Goal: Task Accomplishment & Management: Use online tool/utility

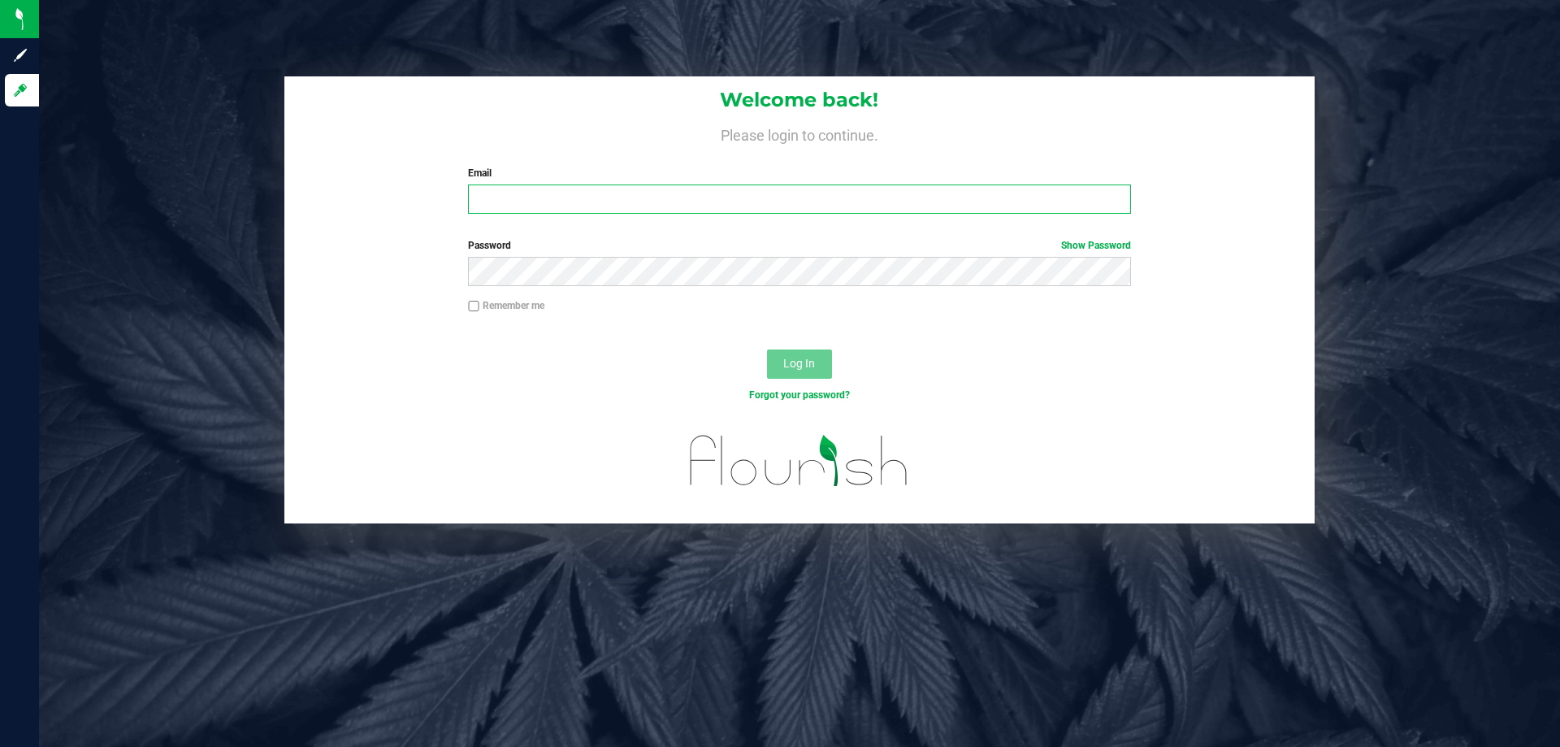
click at [521, 205] on input "Email" at bounding box center [799, 198] width 662 height 29
type input "[EMAIL_ADDRESS][DOMAIN_NAME]"
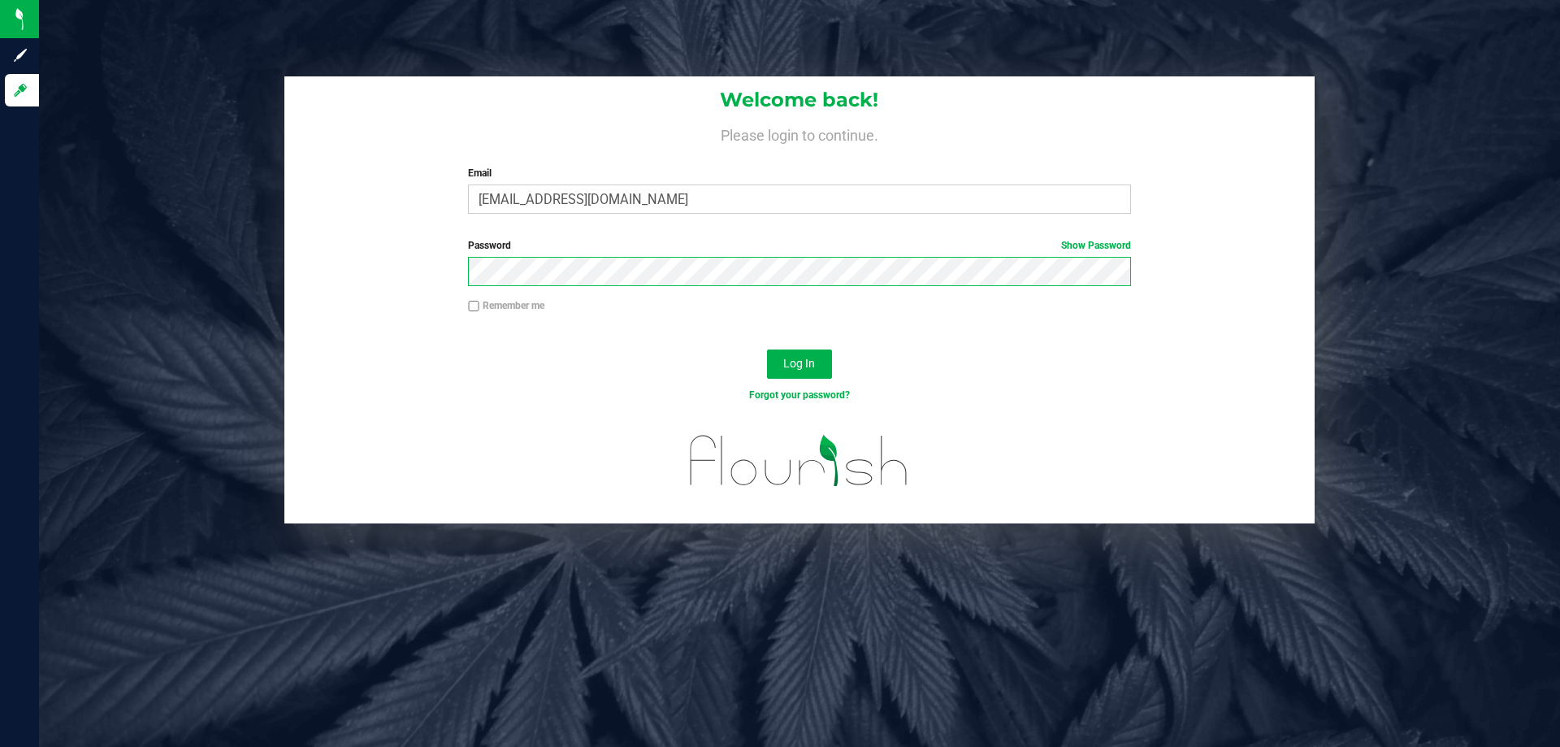
click at [767, 349] on button "Log In" at bounding box center [799, 363] width 65 height 29
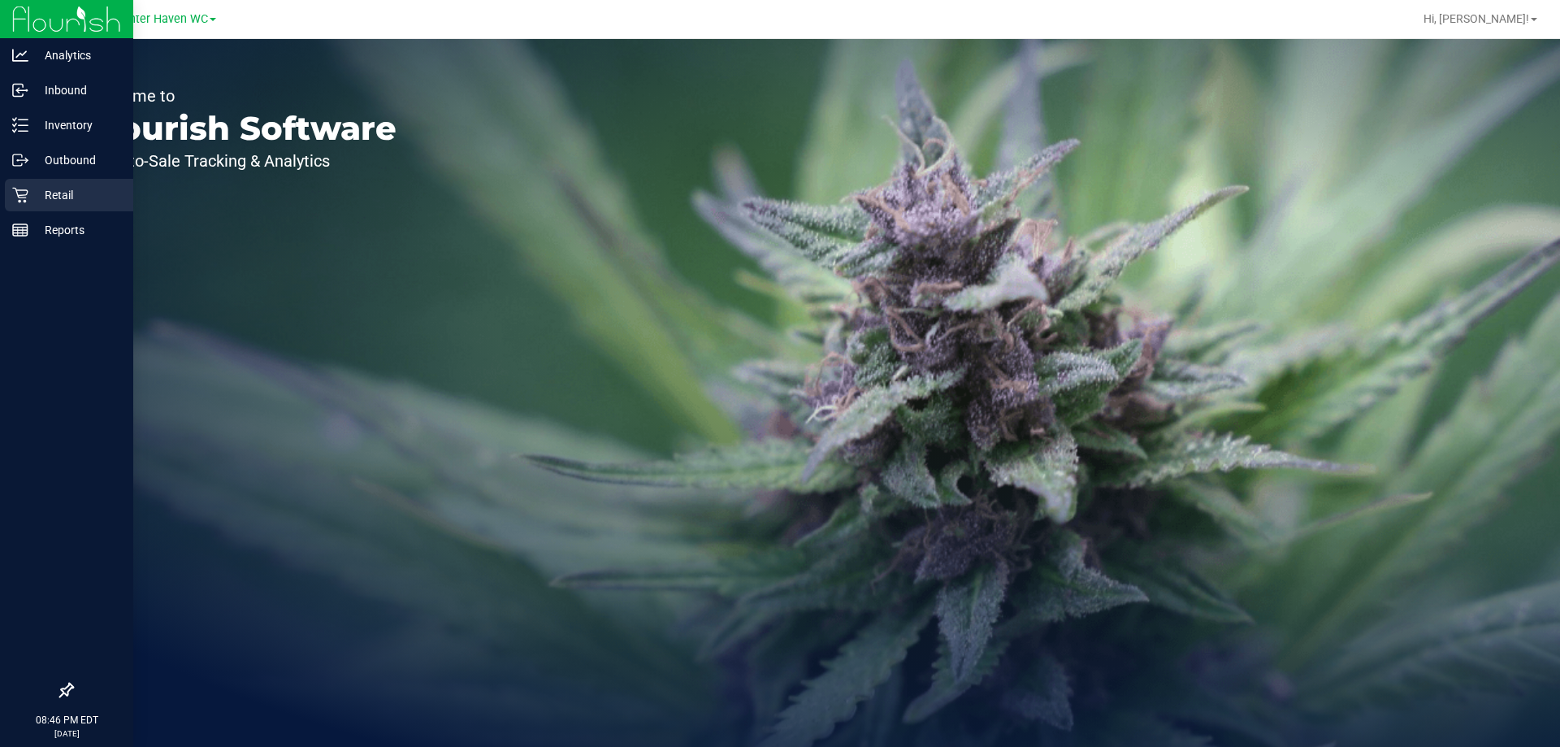
click at [11, 190] on div "Retail" at bounding box center [69, 195] width 128 height 33
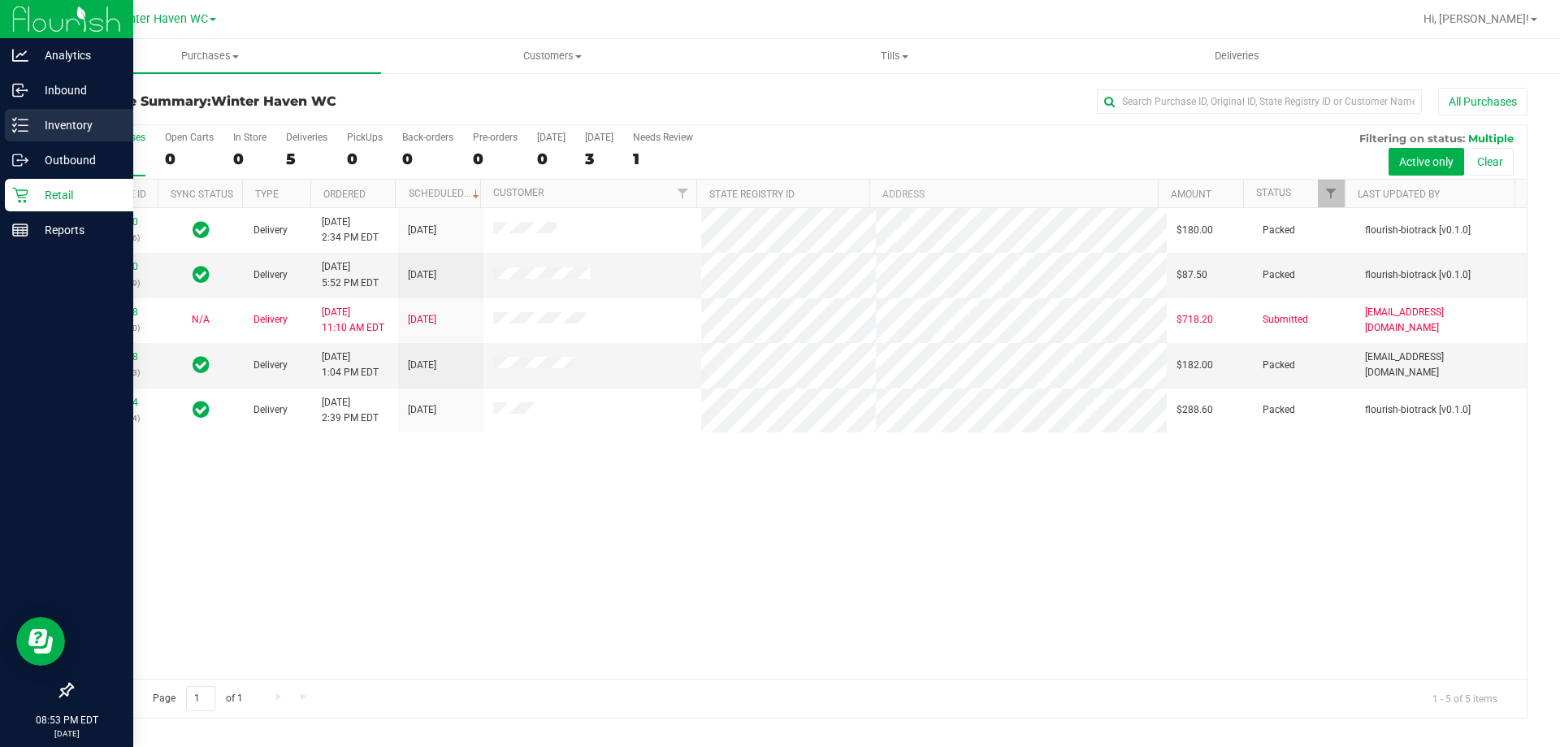
click at [93, 120] on p "Inventory" at bounding box center [77, 125] width 98 height 20
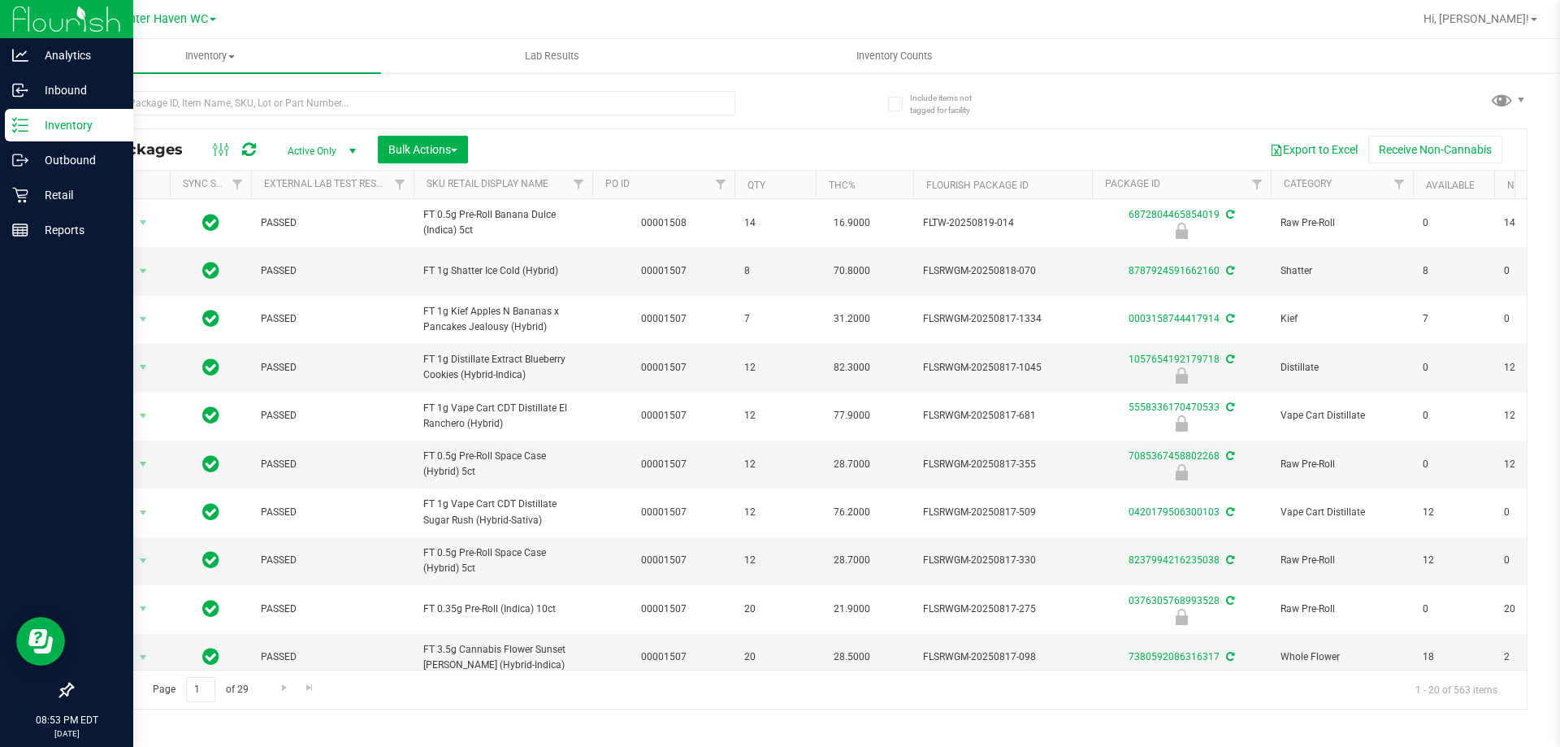
click at [34, 122] on p "Inventory" at bounding box center [77, 125] width 98 height 20
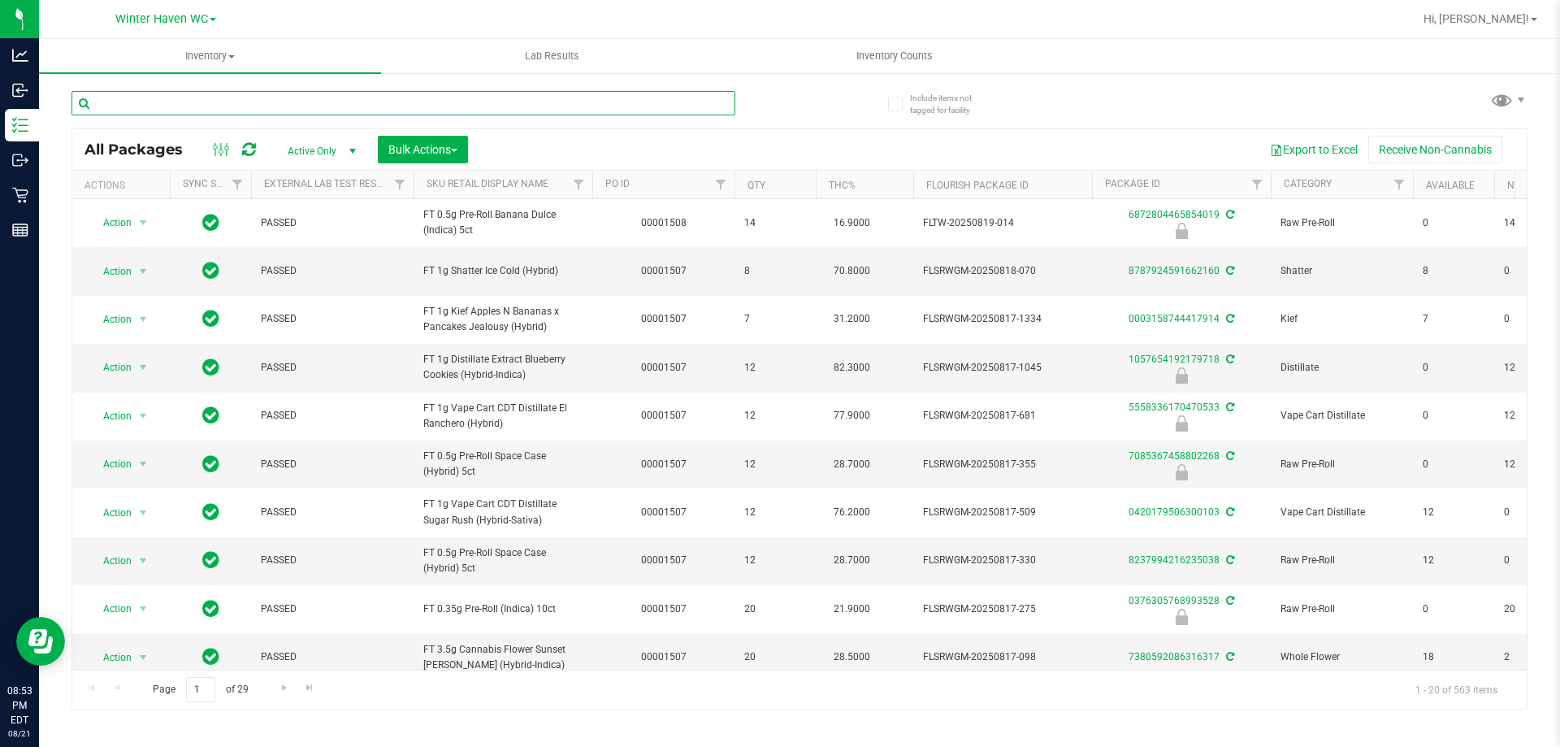
click at [141, 100] on input "text" at bounding box center [404, 103] width 664 height 24
click at [415, 154] on span "Bulk Actions" at bounding box center [422, 149] width 69 height 13
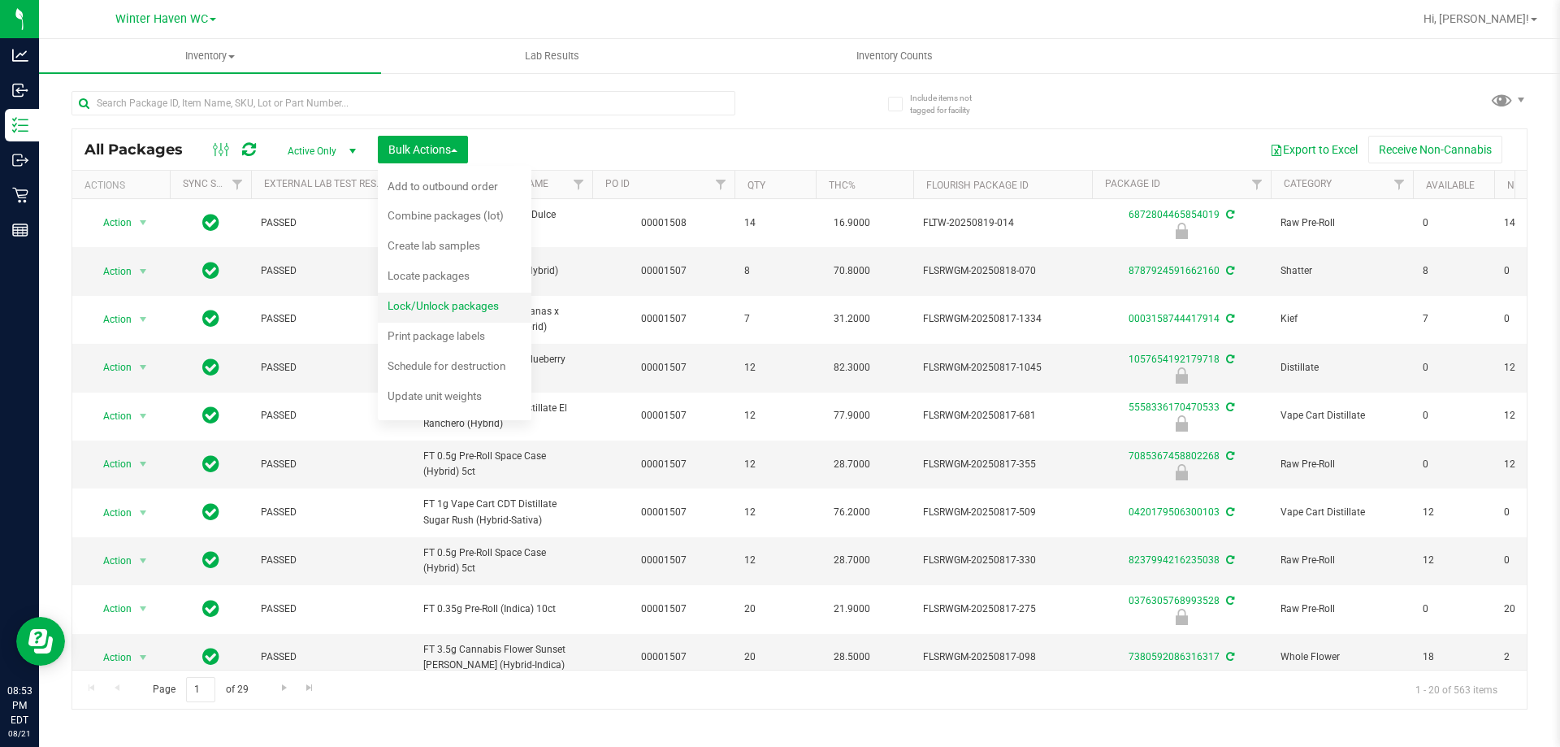
click at [445, 308] on span "Lock/Unlock packages" at bounding box center [443, 305] width 111 height 13
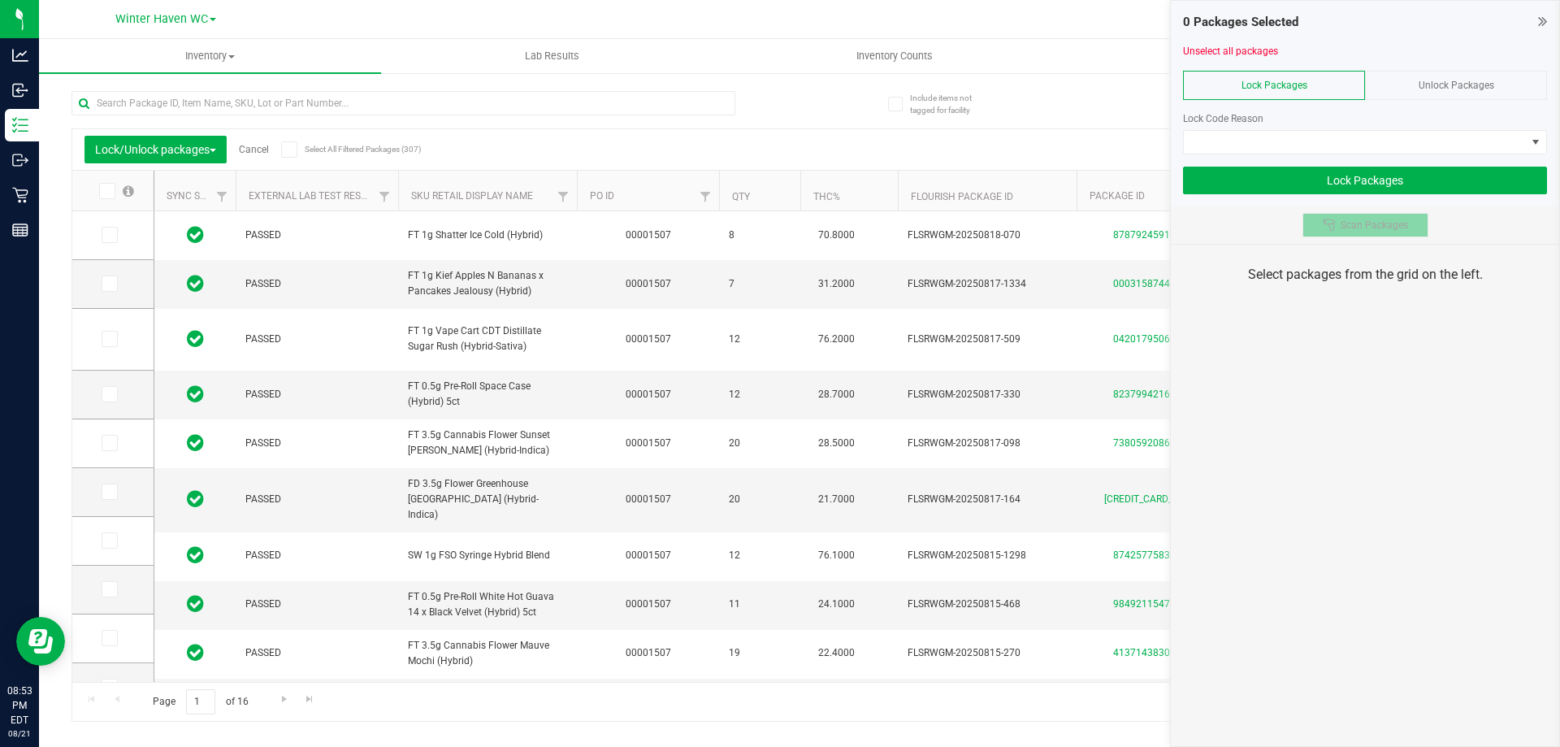
click at [1382, 225] on span "Scan Packages" at bounding box center [1374, 225] width 67 height 13
click at [1464, 91] on div "Unlock Packages" at bounding box center [1456, 85] width 182 height 29
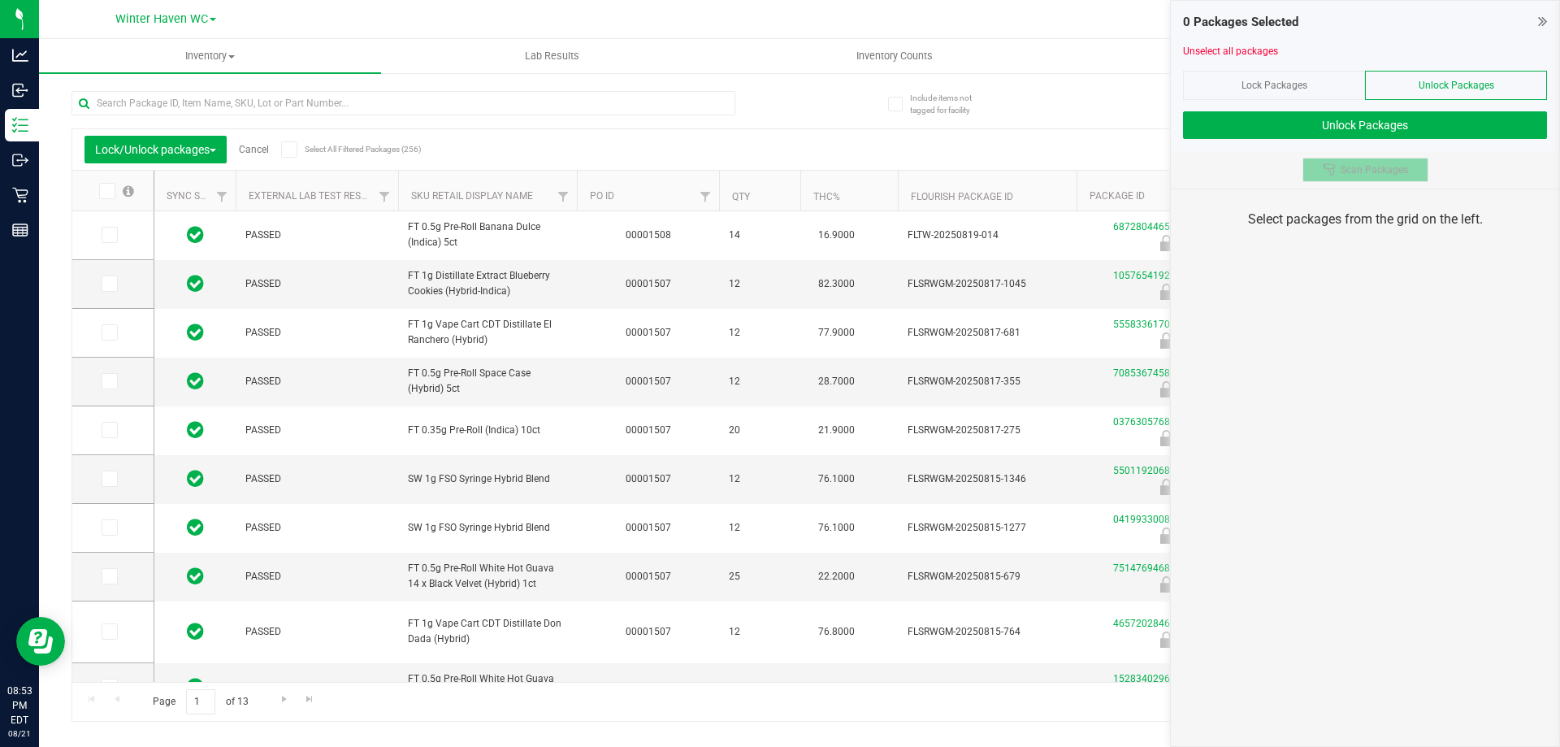
click at [1348, 171] on span "Scan Packages" at bounding box center [1374, 169] width 67 height 13
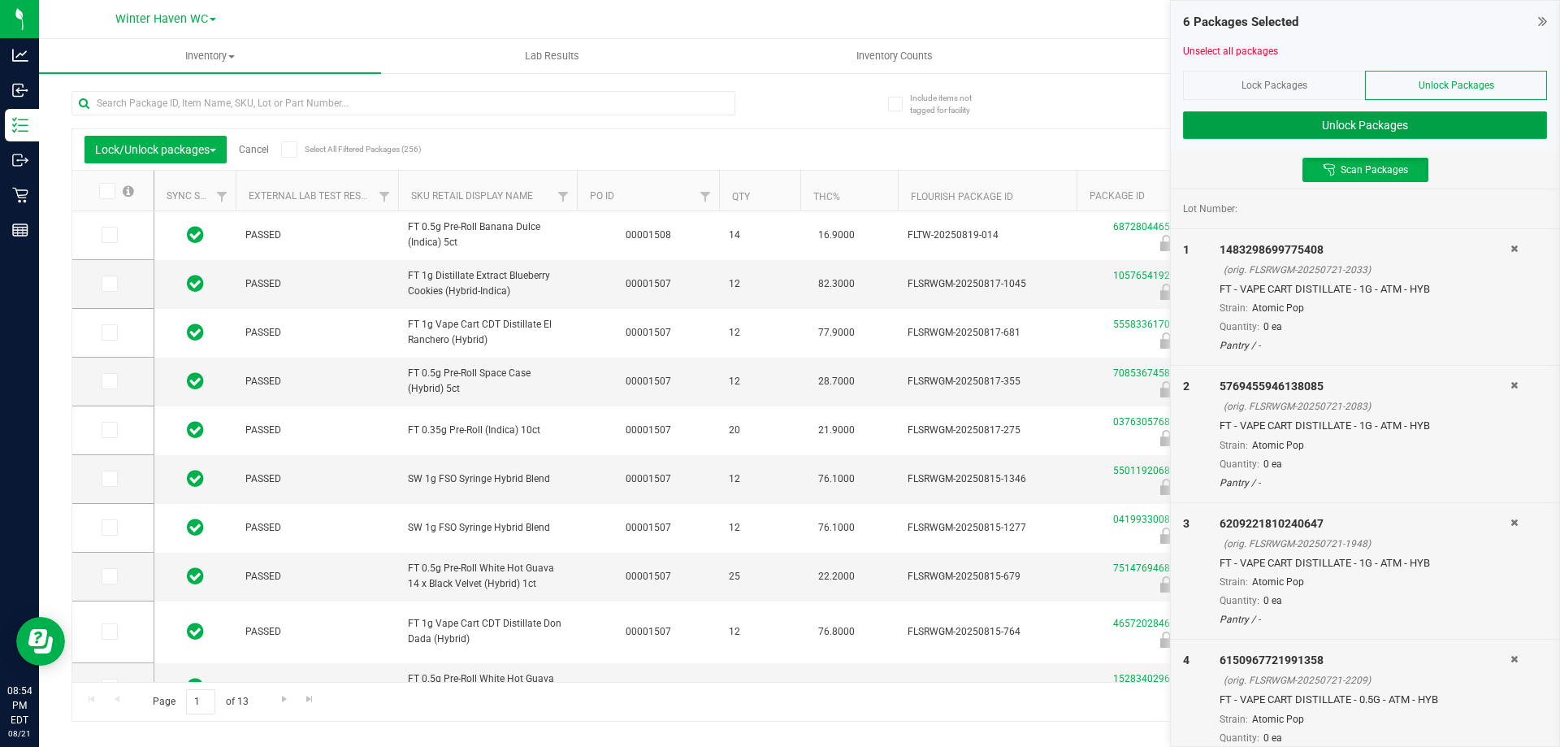
click at [1465, 130] on button "Unlock Packages" at bounding box center [1365, 125] width 364 height 28
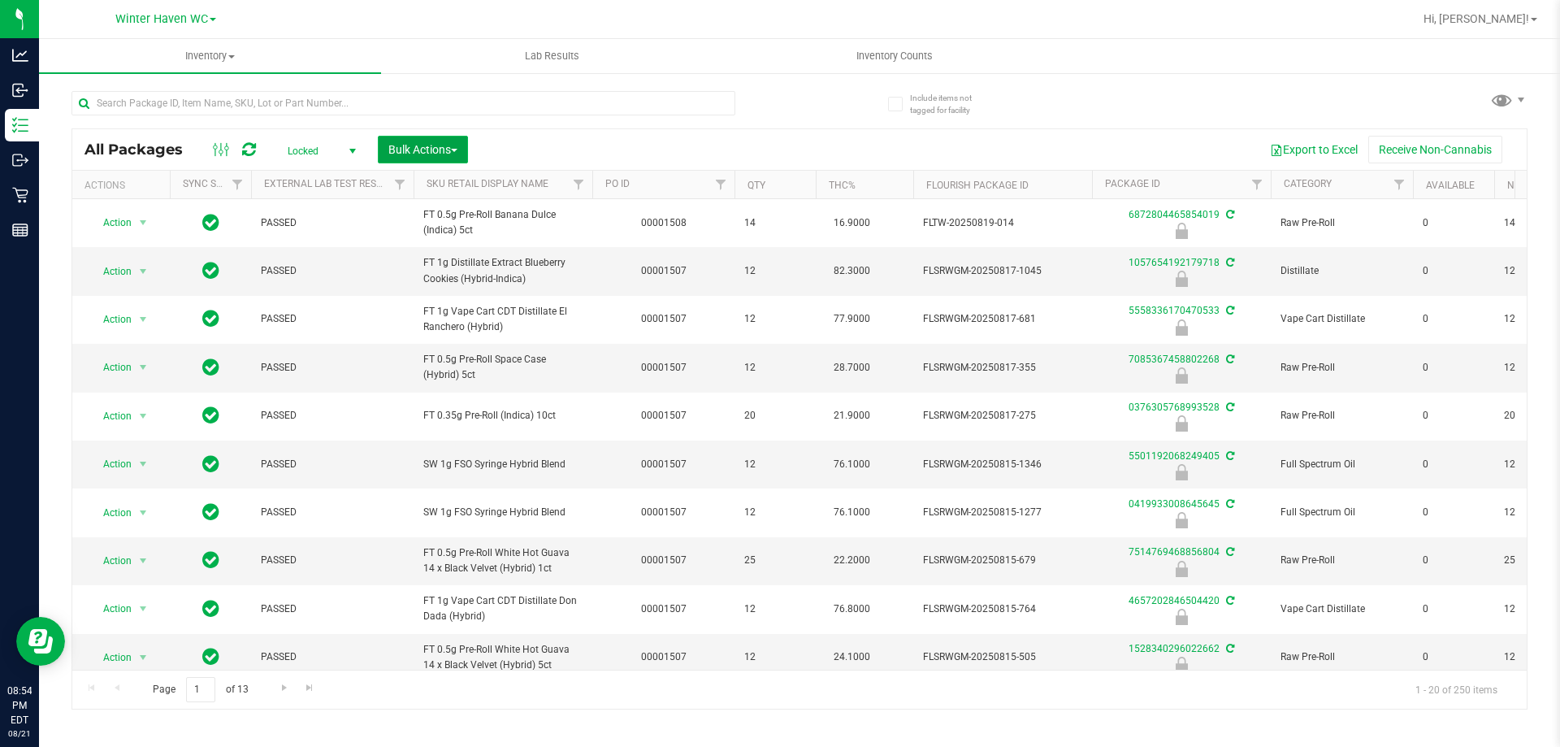
click at [421, 138] on button "Bulk Actions" at bounding box center [423, 150] width 90 height 28
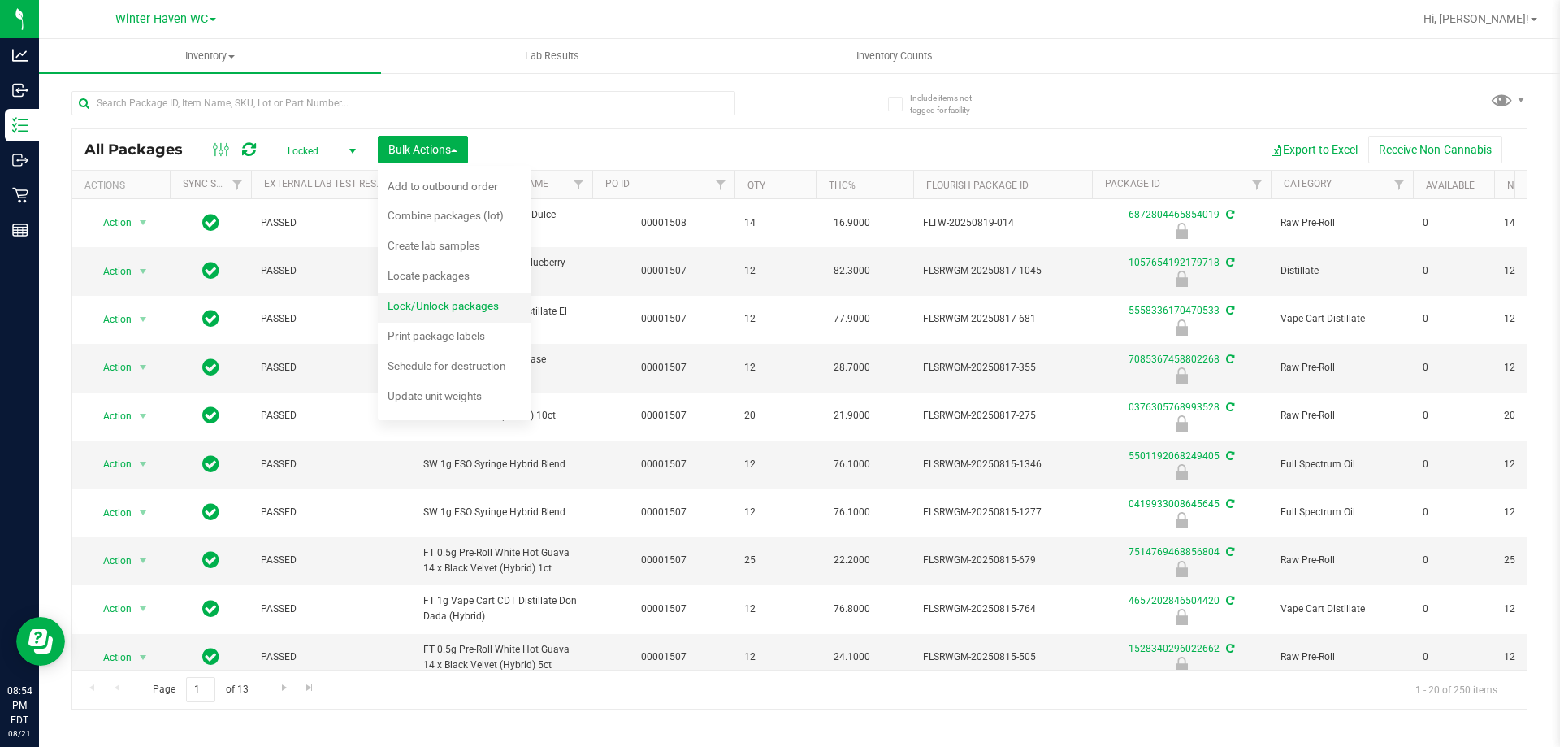
click at [456, 306] on span "Lock/Unlock packages" at bounding box center [443, 305] width 111 height 13
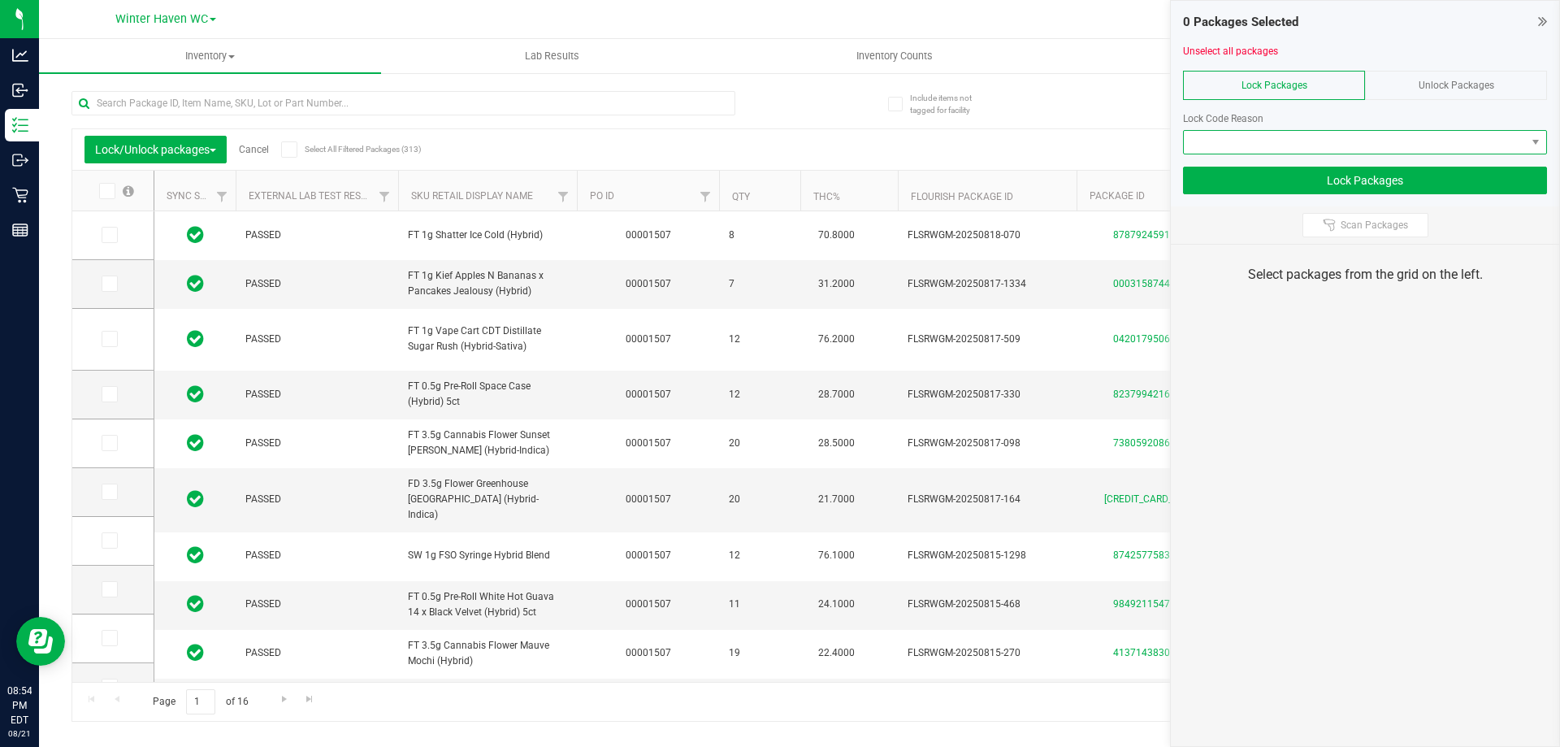
click at [1395, 137] on span at bounding box center [1355, 142] width 342 height 23
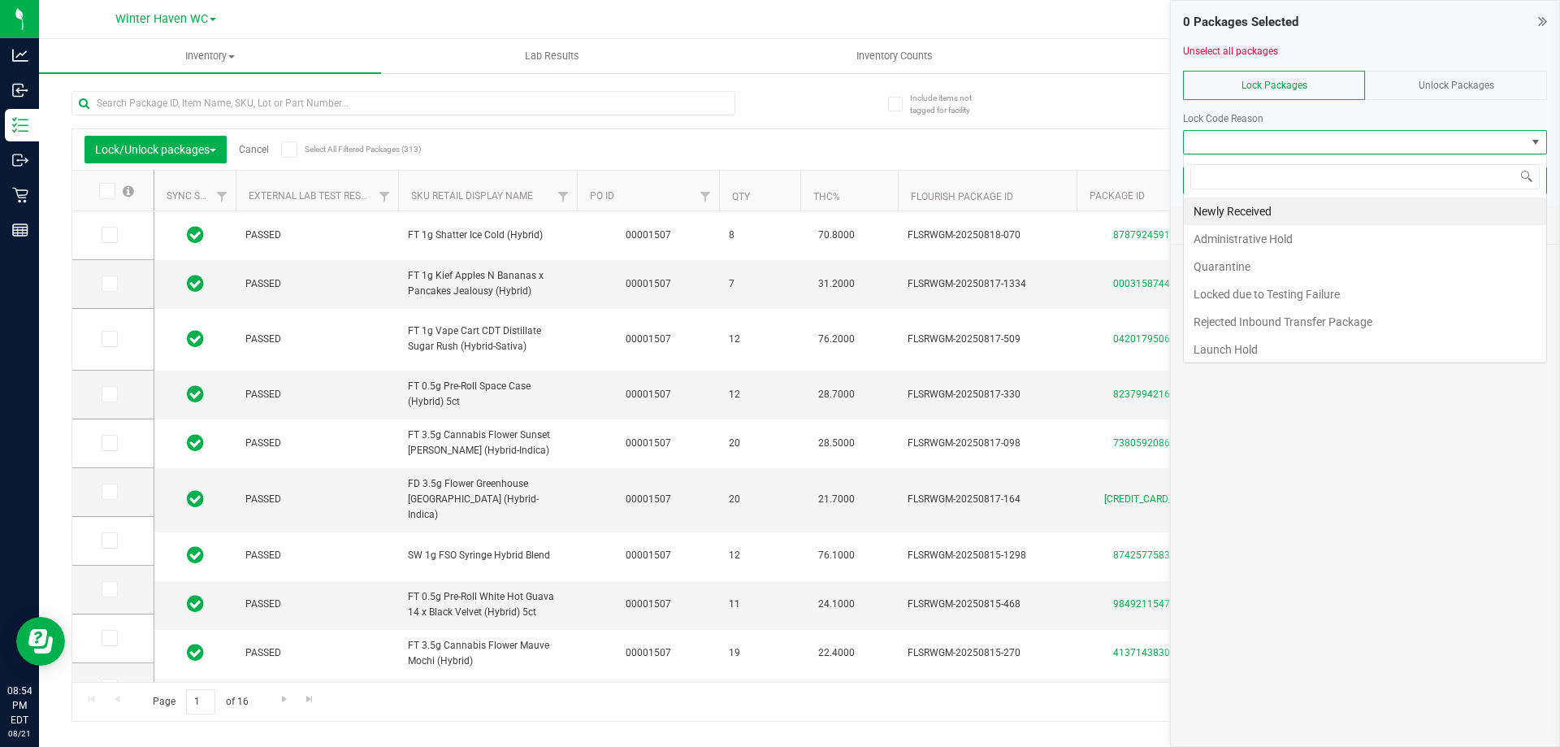
scroll to position [24, 364]
click at [1279, 221] on li "Newly Received" at bounding box center [1365, 211] width 362 height 28
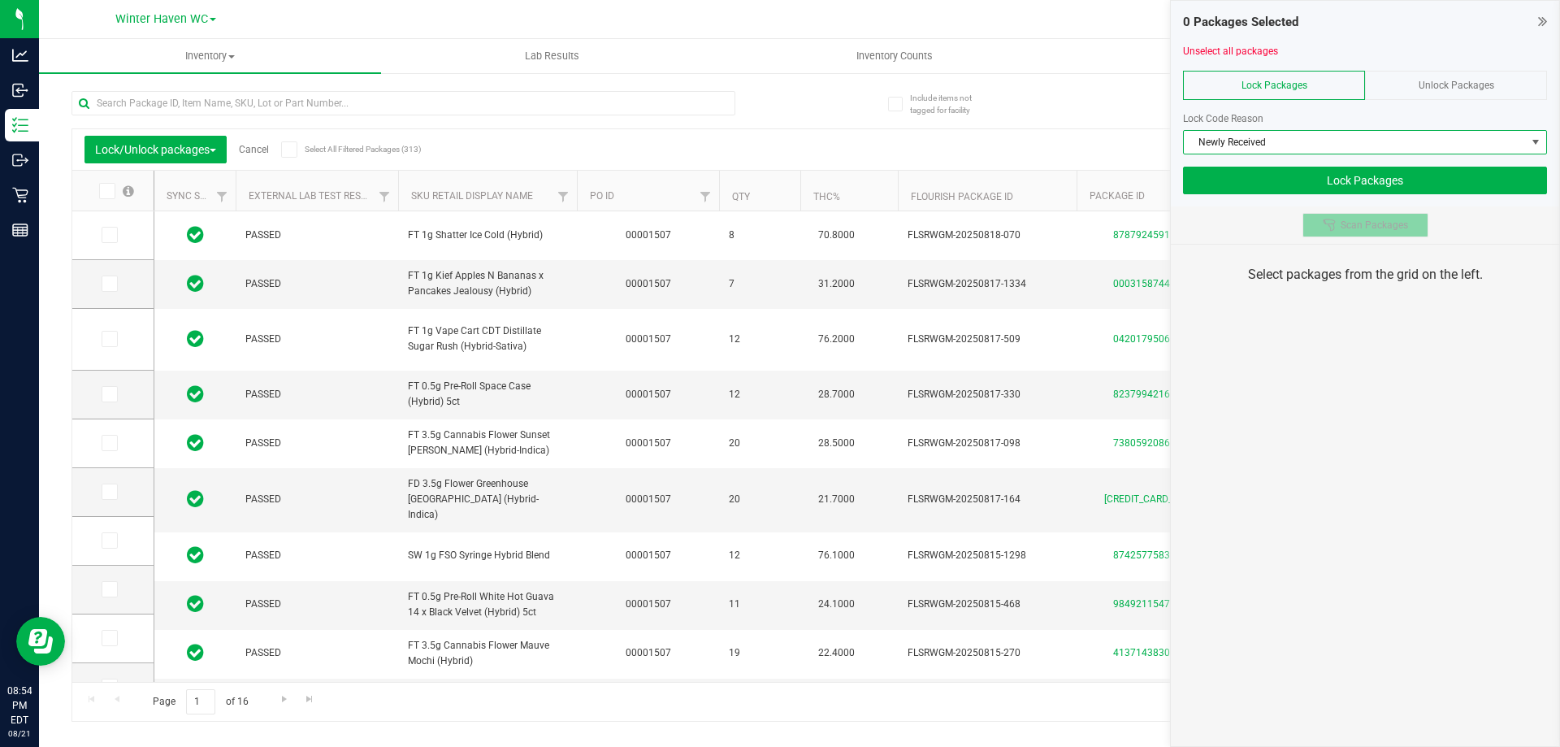
click at [1343, 223] on span "Scan Packages" at bounding box center [1374, 225] width 67 height 13
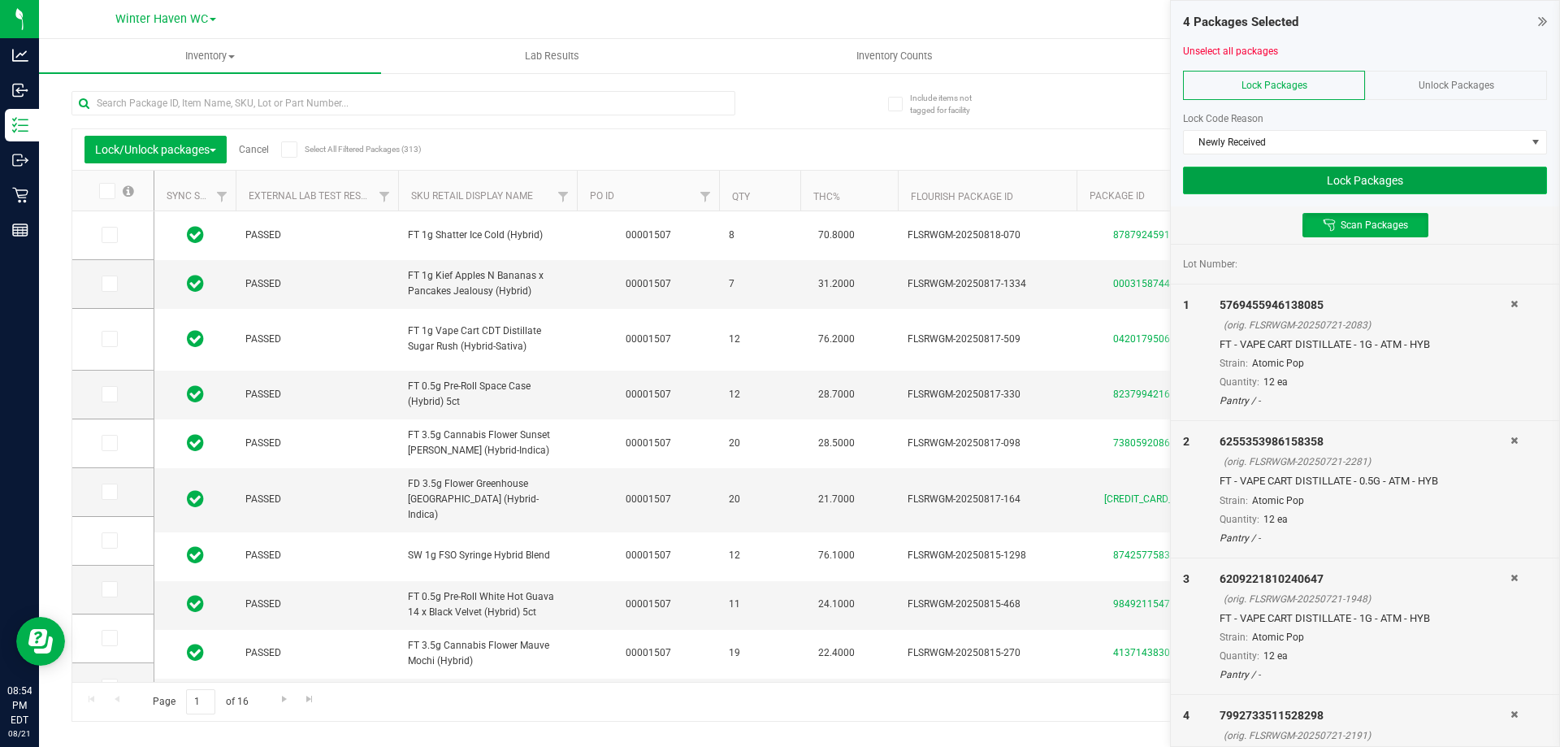
click at [1412, 181] on button "Lock Packages" at bounding box center [1365, 181] width 364 height 28
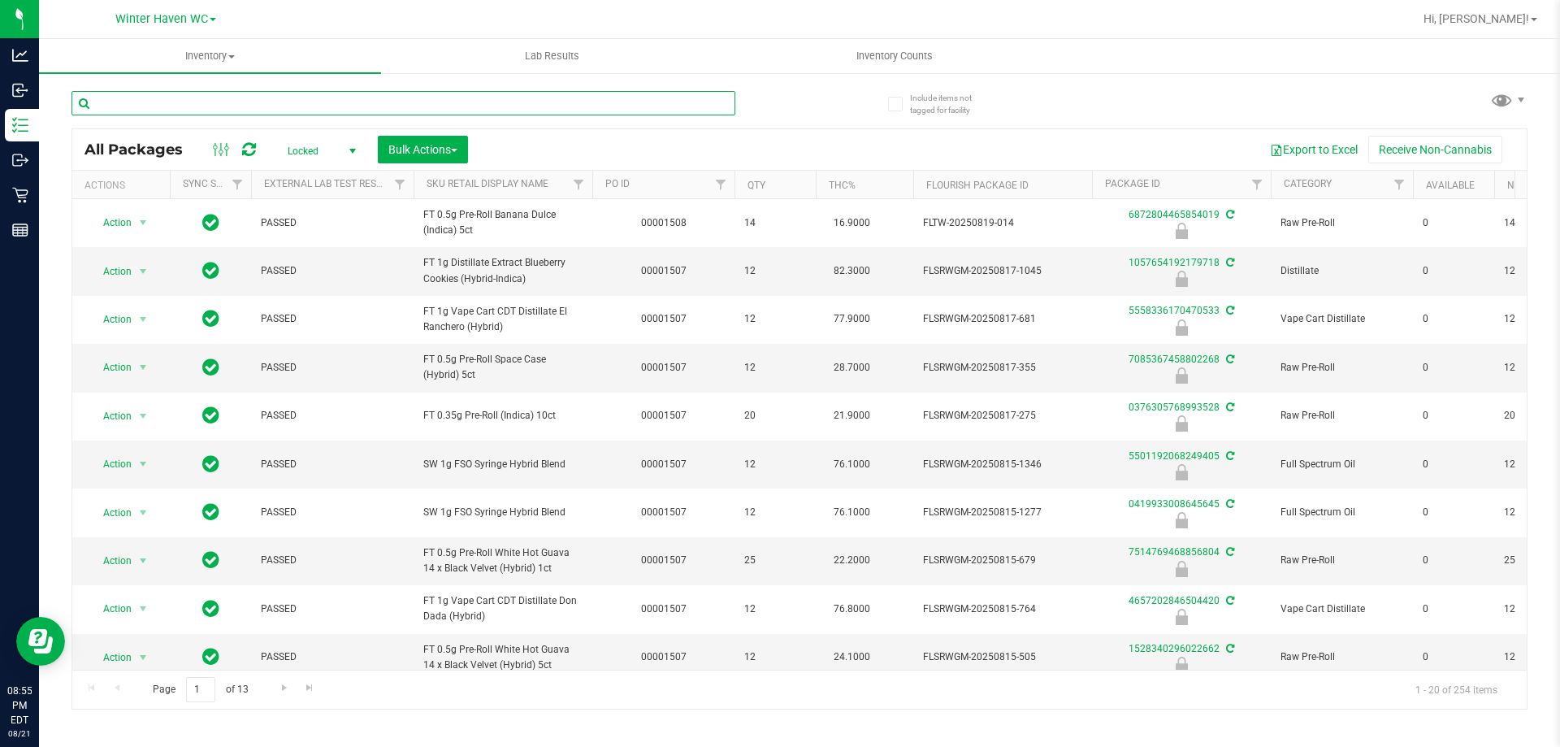
click at [246, 108] on input "text" at bounding box center [404, 103] width 664 height 24
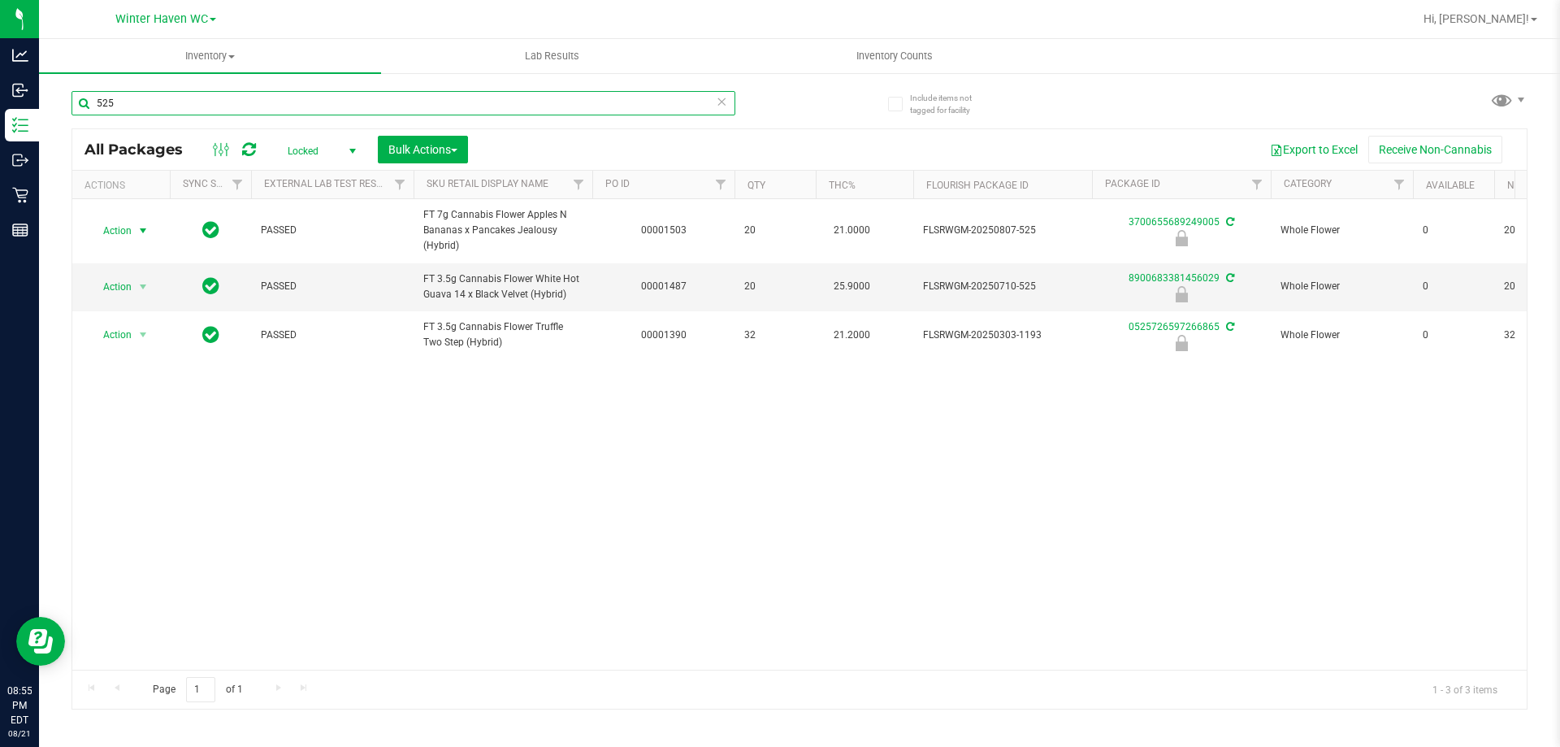
type input "525"
click at [117, 232] on span "Action" at bounding box center [111, 230] width 44 height 23
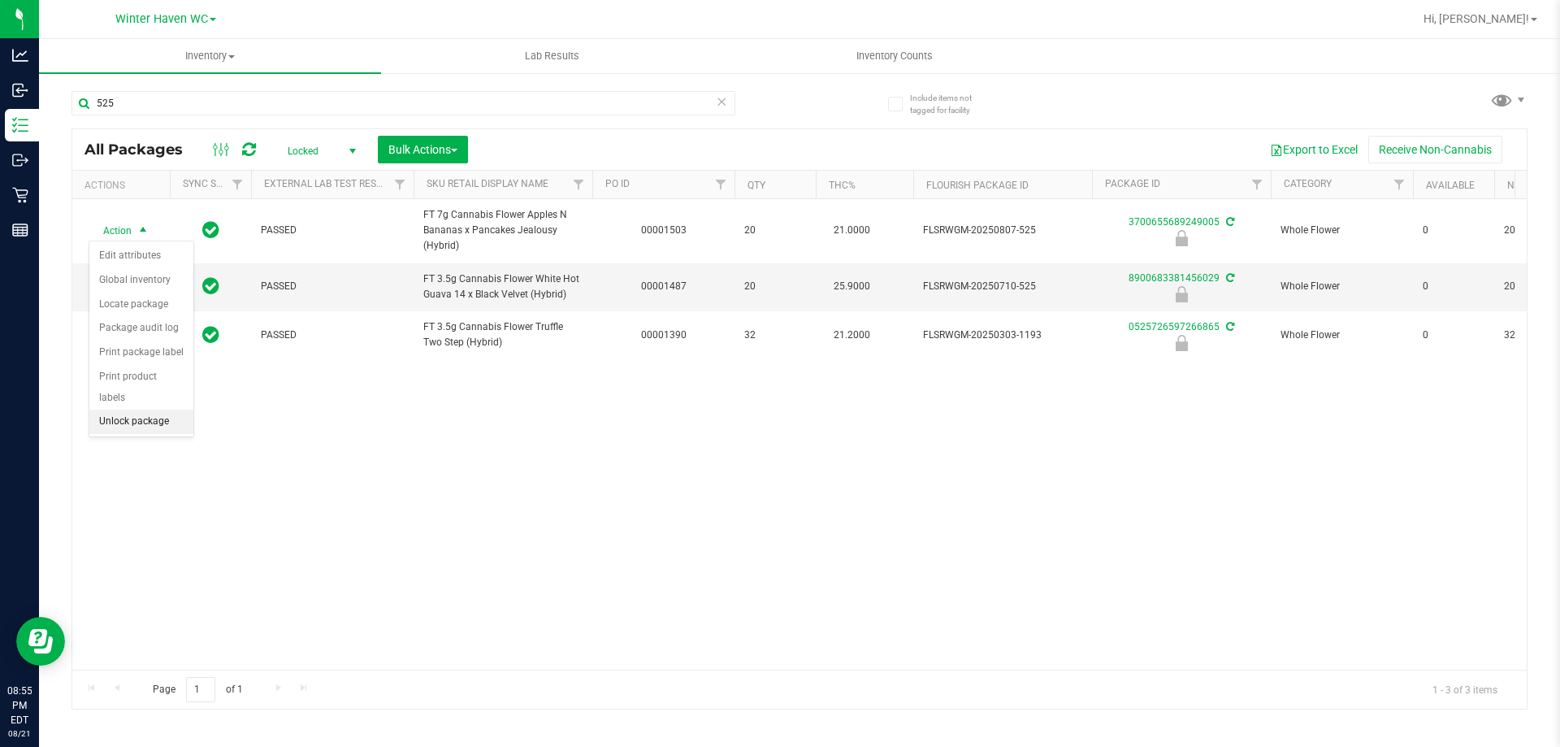
click at [176, 410] on li "Unlock package" at bounding box center [141, 422] width 104 height 24
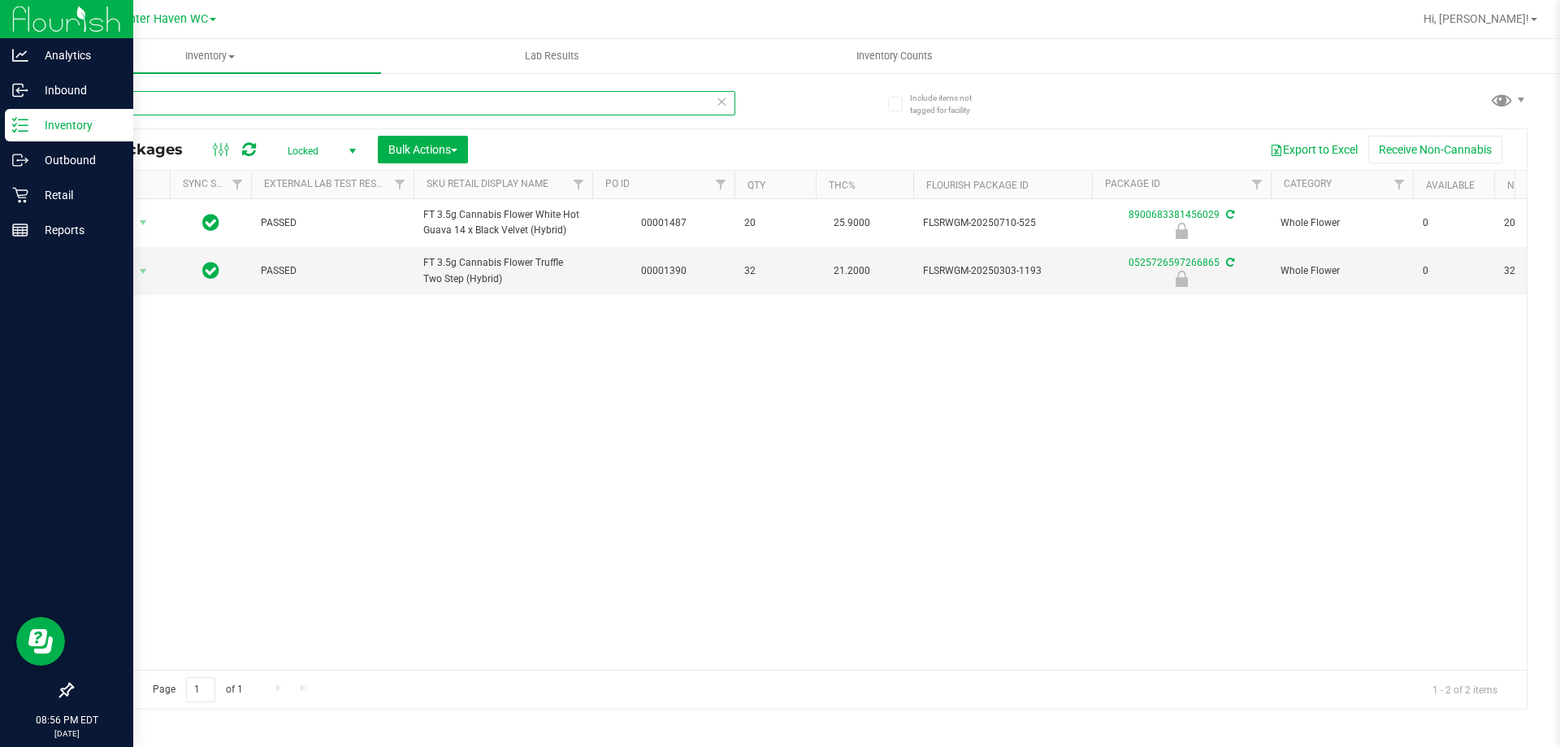
drag, startPoint x: 198, startPoint y: 106, endPoint x: 38, endPoint y: 26, distance: 179.2
click at [0, 20] on div "Analytics Inbound Inventory Outbound Retail Reports 08:56 PM EDT [DATE] 08/21 W…" at bounding box center [780, 373] width 1560 height 747
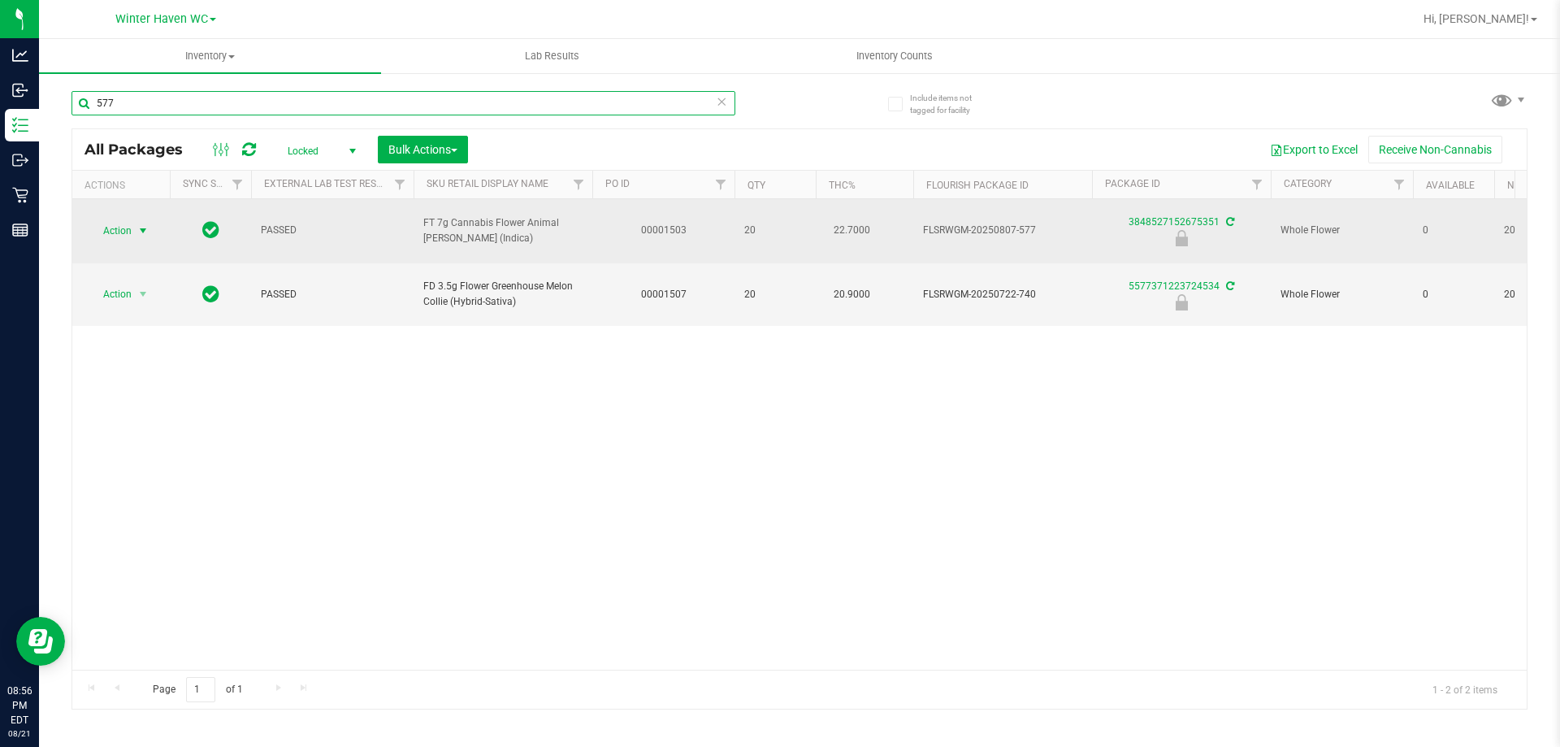
type input "577"
click at [127, 222] on span "Action" at bounding box center [111, 230] width 44 height 23
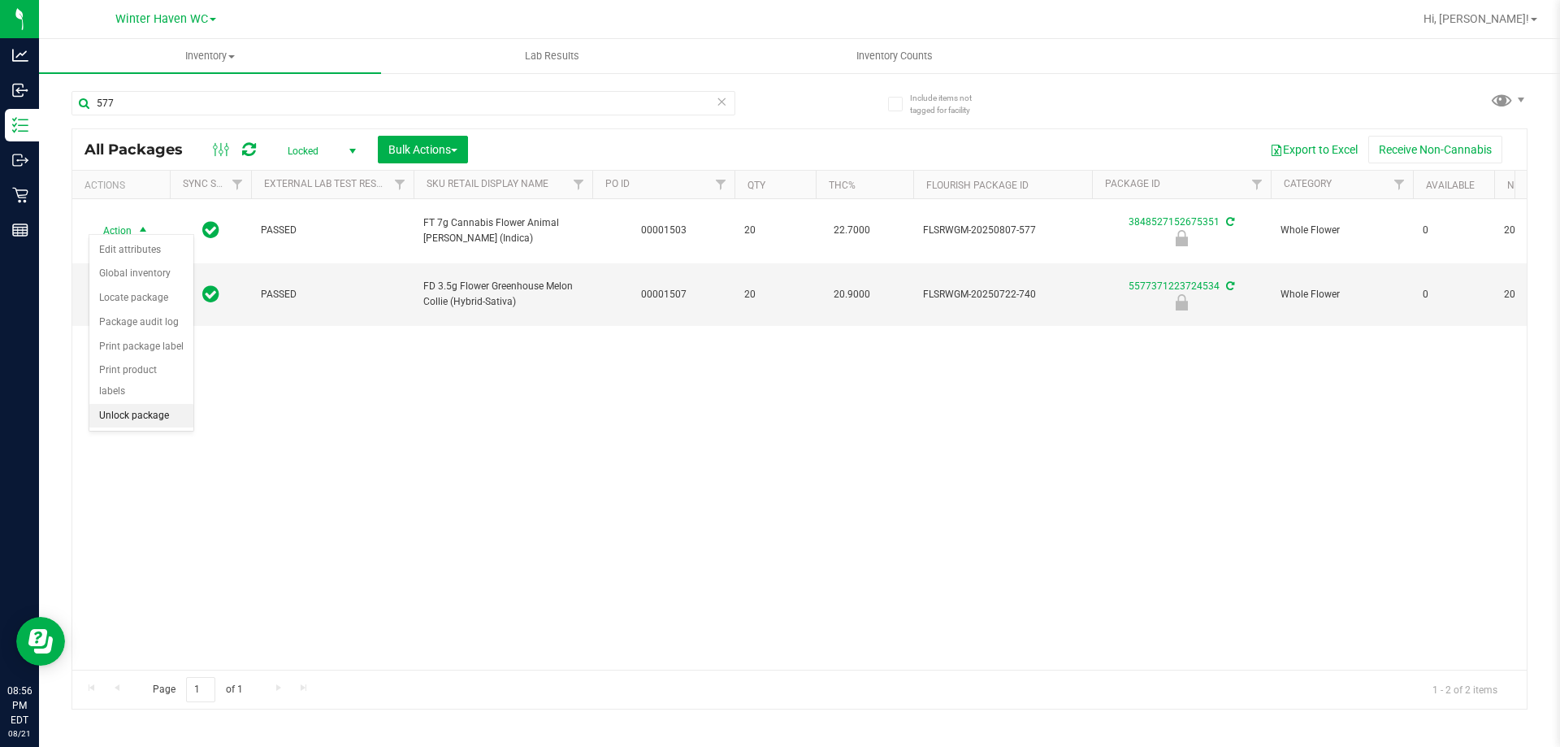
click at [143, 404] on li "Unlock package" at bounding box center [141, 416] width 104 height 24
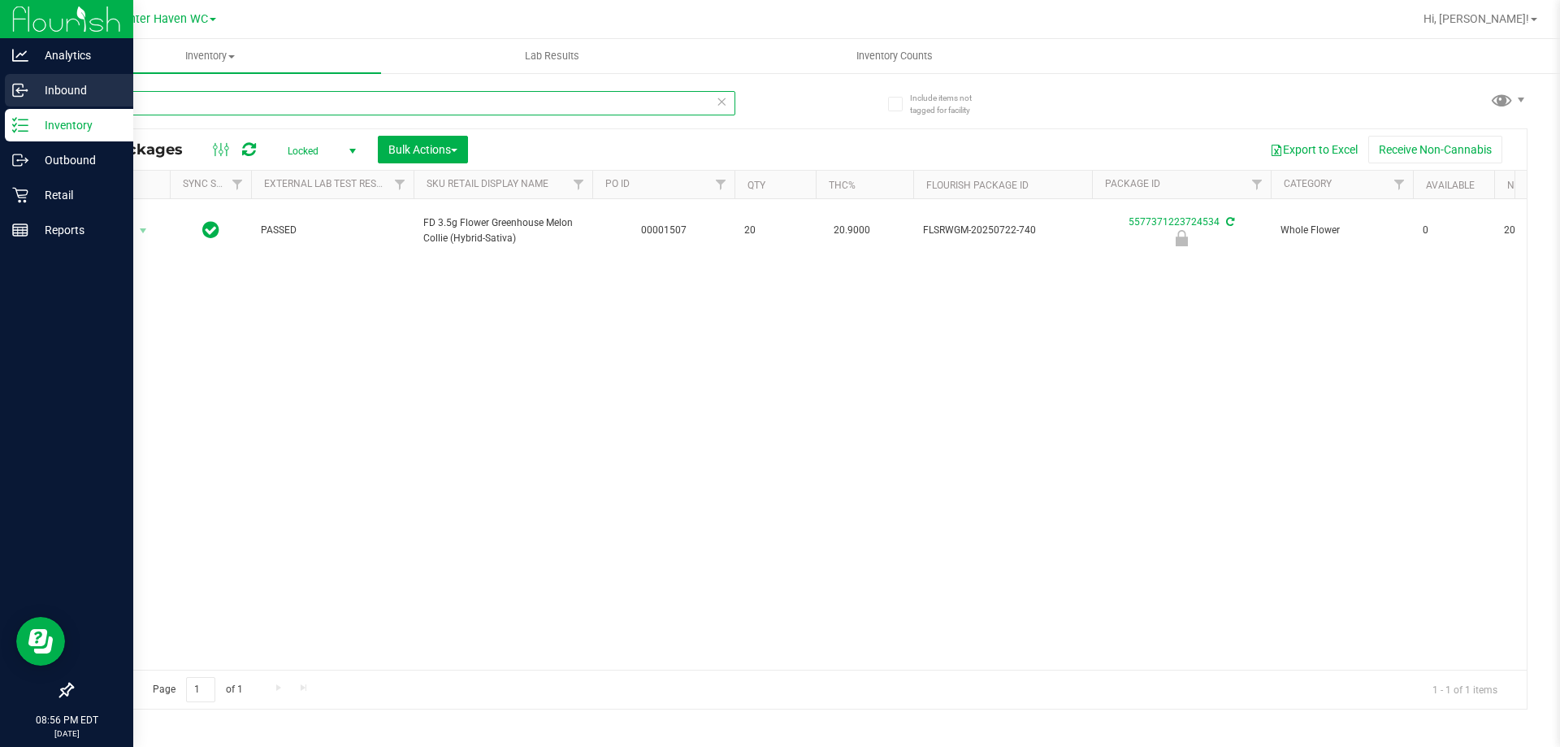
drag, startPoint x: 445, startPoint y: 97, endPoint x: 0, endPoint y: 99, distance: 445.3
click at [0, 99] on div "Analytics Inbound Inventory Outbound Retail Reports 08:56 PM EDT [DATE] 08/21 W…" at bounding box center [780, 373] width 1560 height 747
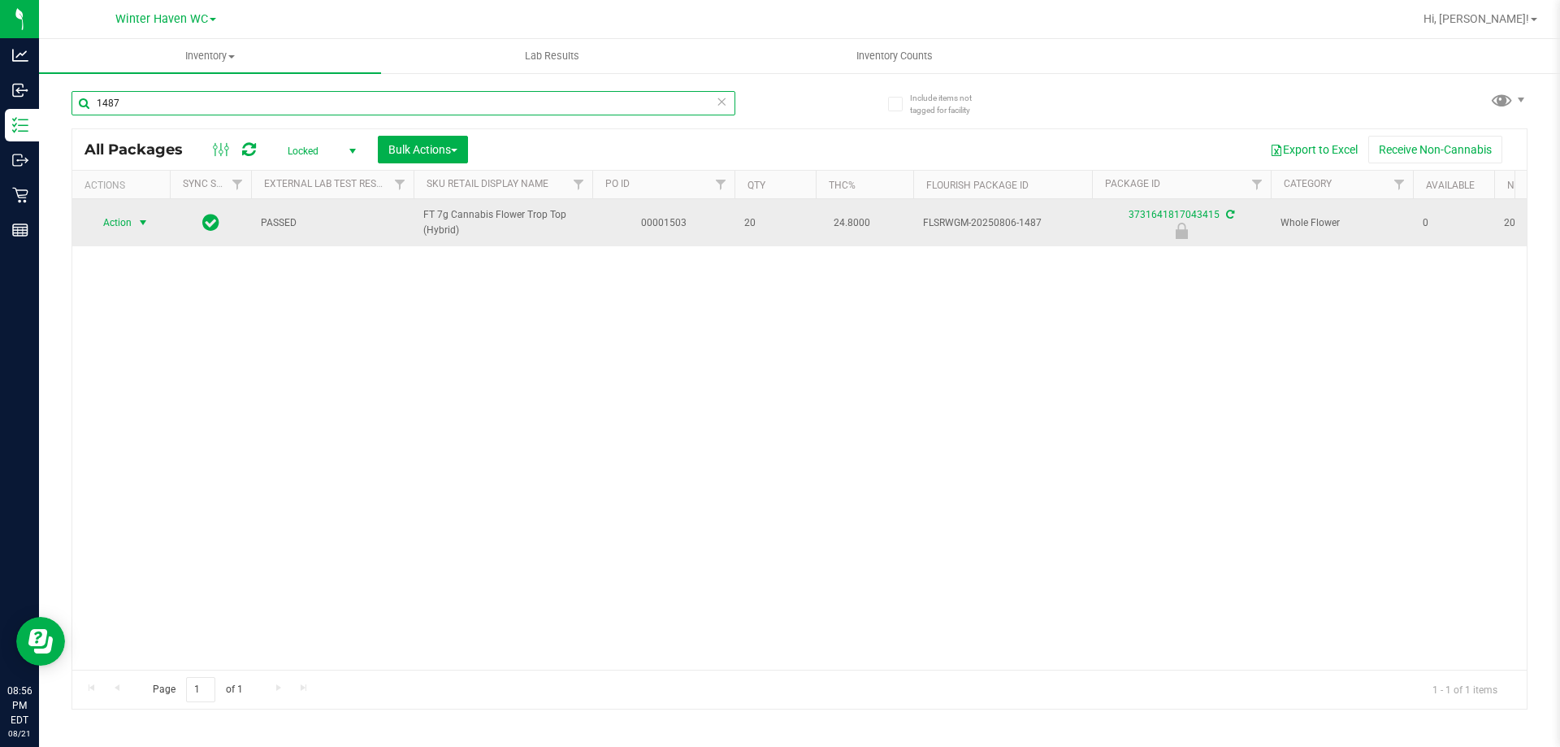
type input "1487"
click at [119, 218] on span "Action" at bounding box center [111, 222] width 44 height 23
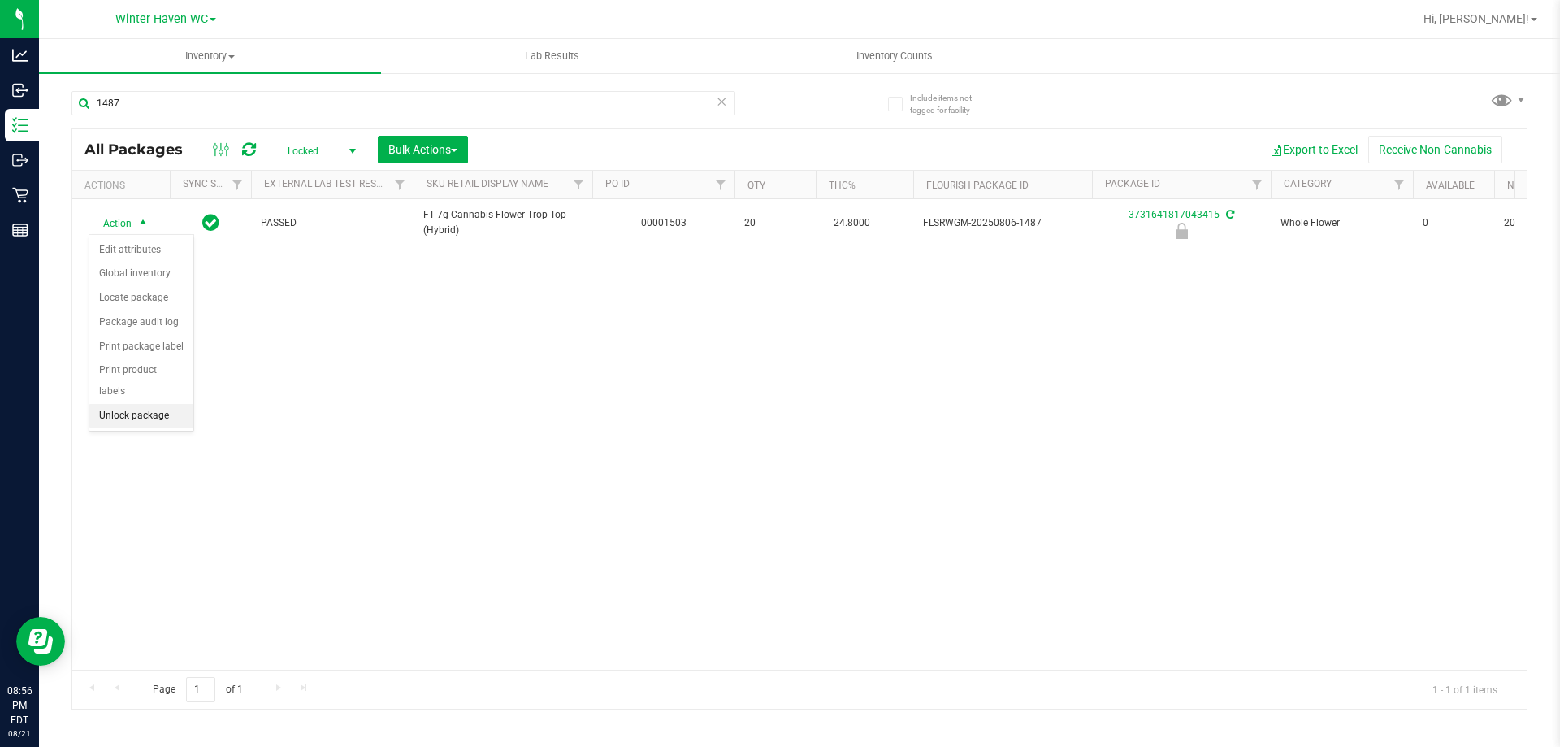
click at [173, 404] on li "Unlock package" at bounding box center [141, 416] width 104 height 24
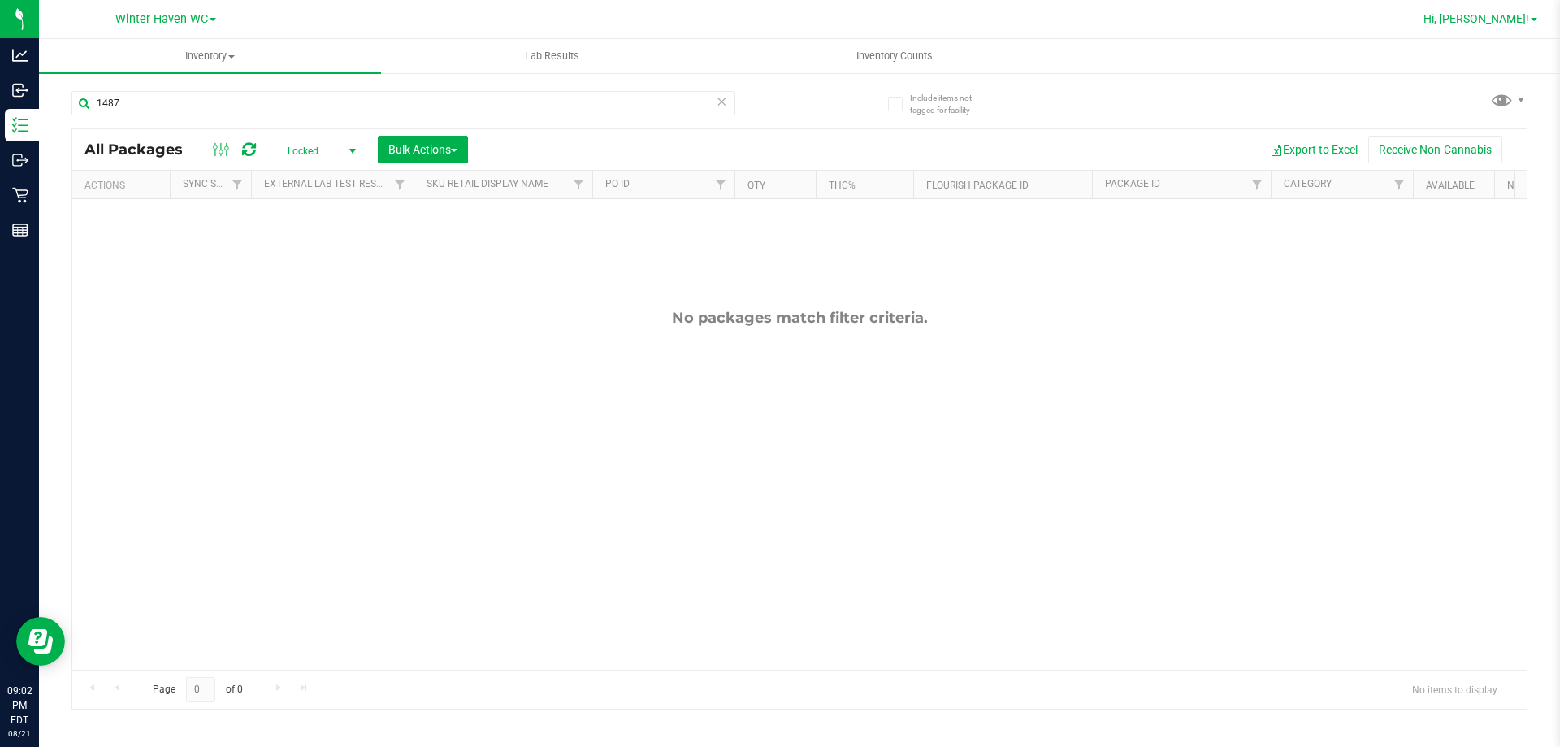
drag, startPoint x: 1529, startPoint y: 14, endPoint x: 1527, endPoint y: 22, distance: 8.5
click at [1529, 14] on link "Hi, [PERSON_NAME]!" at bounding box center [1480, 19] width 127 height 17
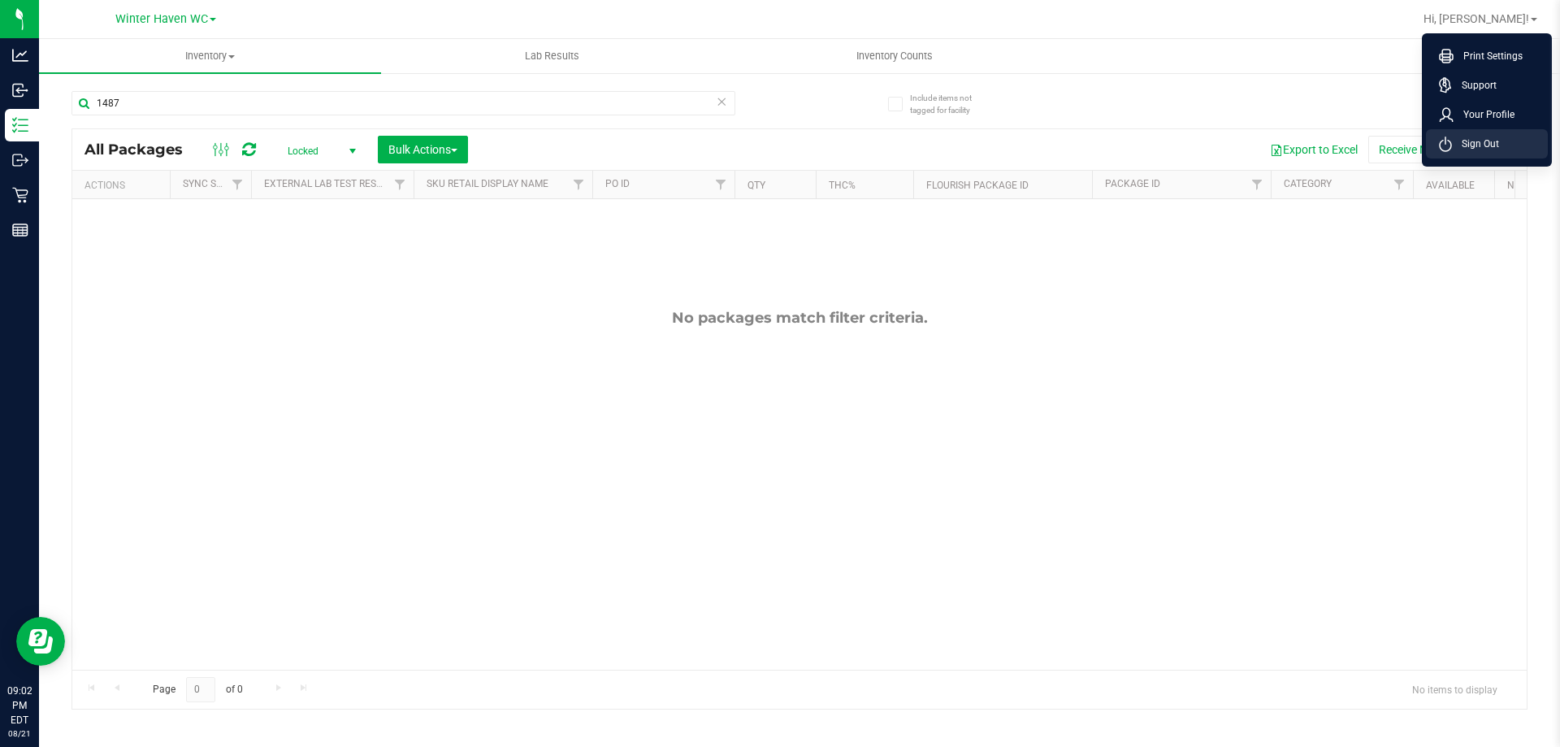
click at [1497, 139] on span "Sign Out" at bounding box center [1475, 144] width 47 height 16
